Goal: Task Accomplishment & Management: Use online tool/utility

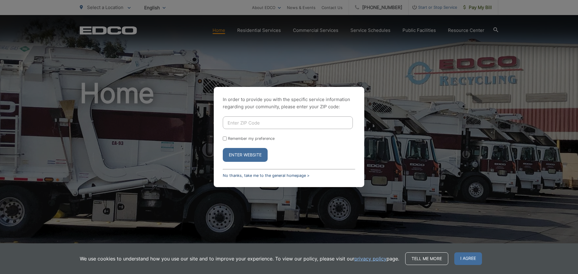
click at [288, 175] on link "No thanks, take me to the general homepage >" at bounding box center [266, 175] width 87 height 5
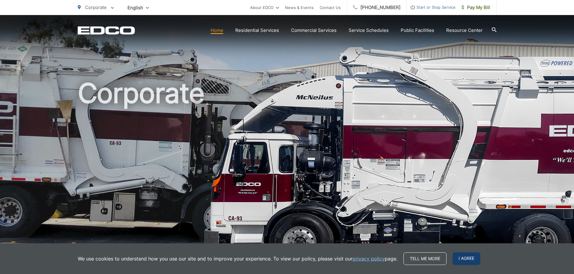
click at [472, 257] on span "I agree" at bounding box center [466, 259] width 28 height 13
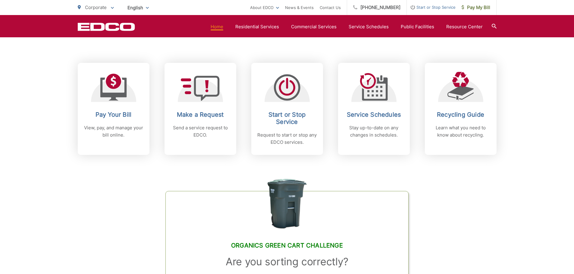
scroll to position [271, 0]
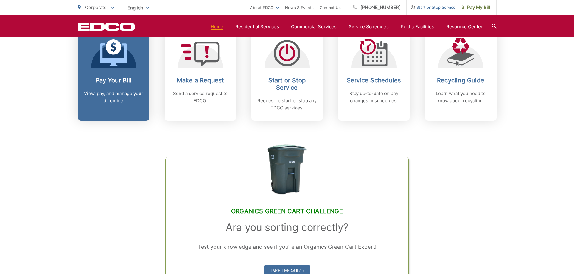
click at [113, 77] on h2 "Pay Your Bill" at bounding box center [114, 80] width 60 height 7
